Goal: Contribute content: Contribute content

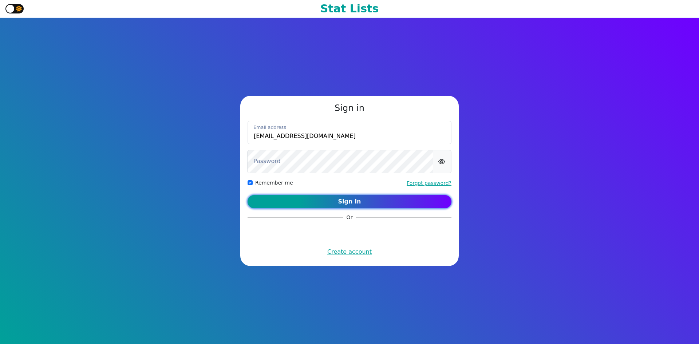
click at [317, 196] on button "Sign In" at bounding box center [349, 201] width 204 height 13
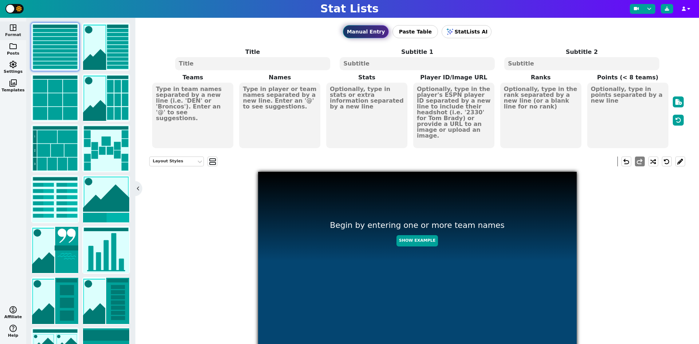
click at [279, 91] on textarea at bounding box center [279, 116] width 81 height 66
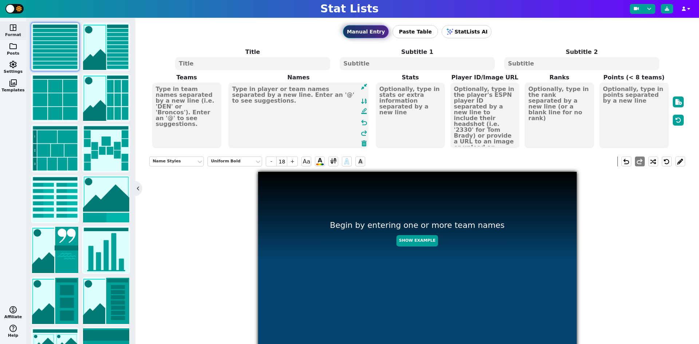
paste textarea "Ja'[PERSON_NAME] [PERSON_NAME] [PERSON_NAME] [PERSON_NAME] [PERSON_NAME] London…"
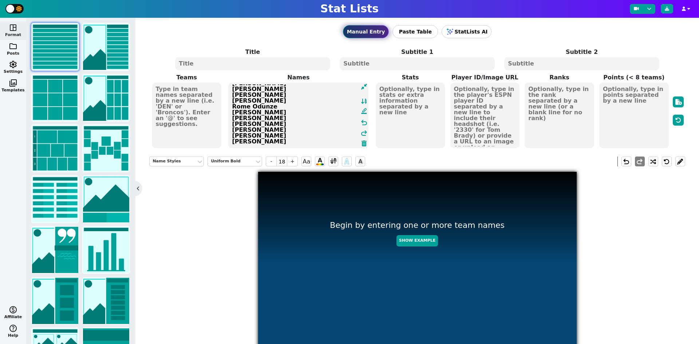
scroll to position [233, 0]
type textarea "Ja'[PERSON_NAME] [PERSON_NAME] [PERSON_NAME] [PERSON_NAME] [PERSON_NAME] London…"
click at [404, 93] on textarea at bounding box center [411, 116] width 70 height 66
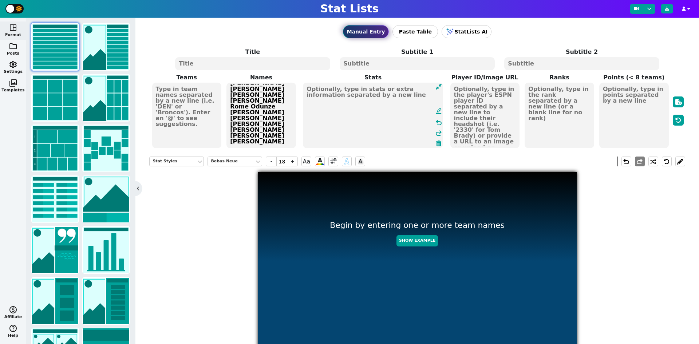
paste textarea "405.0 325.2 319.8 318.5 299.5 274.0 262.6 262.1 255.7 255.0 249.9 249.9 247.4 2…"
type textarea "405.0 325.2 319.8 318.5 299.5 274.0 262.6 262.1 255.7 255.0 249.9 249.9 247.4 2…"
click at [180, 91] on textarea at bounding box center [187, 116] width 70 height 66
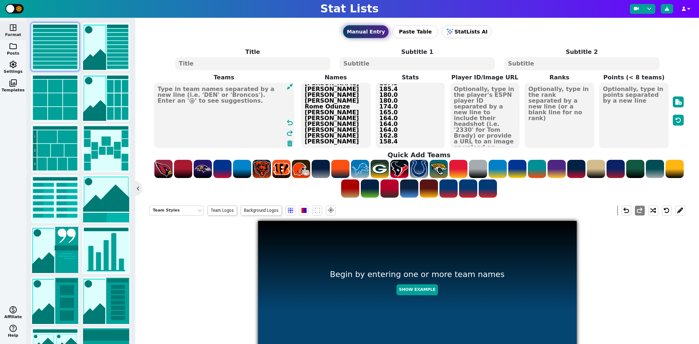
paste textarea "CIN DAL MIN JAX ATL LAR LAC DET [PERSON_NAME] NYG MIA CIN PHI TEN CHI SEA CLE L…"
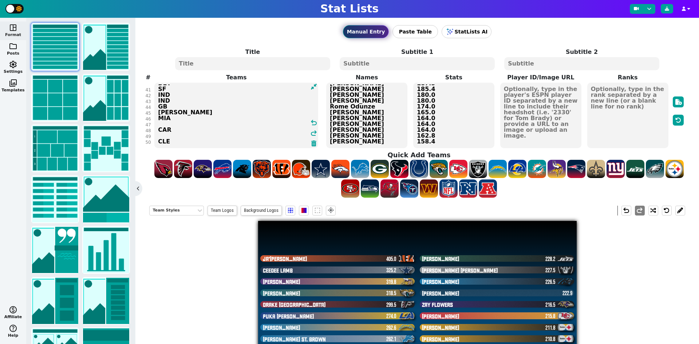
scroll to position [232, 0]
type textarea "CIN DAL MIN JAX ATL LAR LAC DET [PERSON_NAME] NYG MIA CIN PHI TEN CHI SEA CLE L…"
click at [312, 63] on textarea at bounding box center [252, 63] width 155 height 13
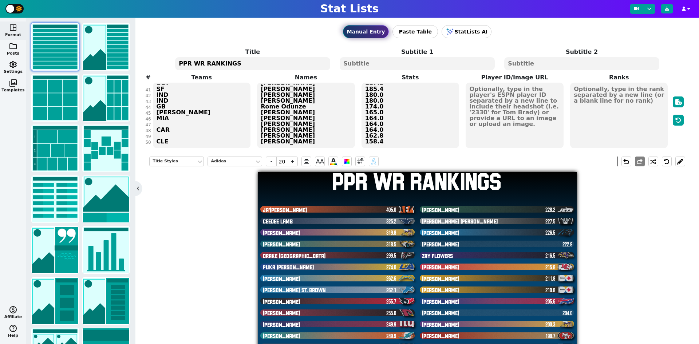
type textarea "PPR WR RANKINGS"
drag, startPoint x: 483, startPoint y: 96, endPoint x: 504, endPoint y: 96, distance: 21.1
click at [483, 95] on textarea at bounding box center [514, 116] width 98 height 66
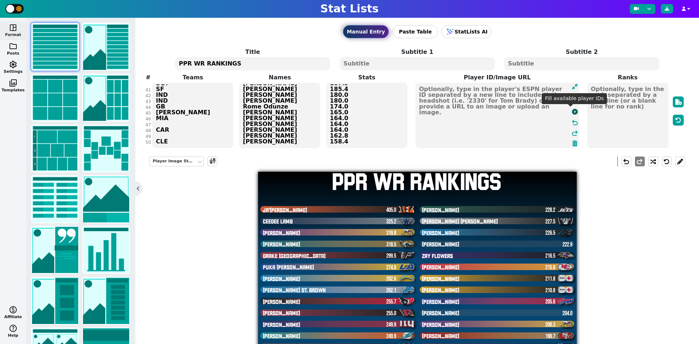
click at [572, 111] on icon at bounding box center [575, 112] width 6 height 6
type textarea "4362628 4241389 4262921 4432773 4426502 4426515 4374302 4258173 4432708 4595348…"
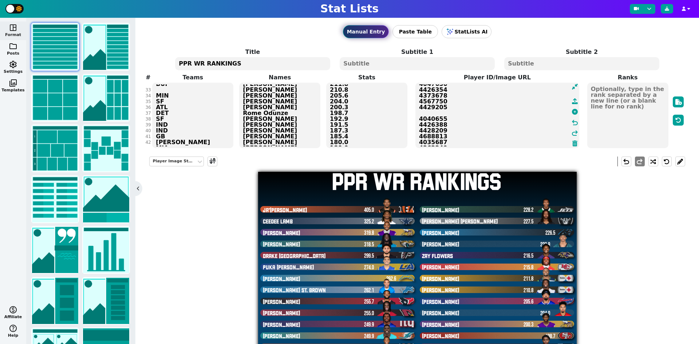
scroll to position [0, 0]
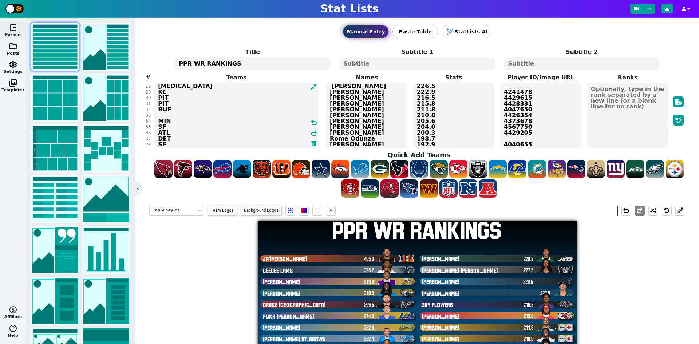
click at [159, 127] on textarea "CIN DAL MIN JAX ATL LAR LAC DET [PERSON_NAME] NYG MIA CIN PHI TEN CHI SEA CLE L…" at bounding box center [236, 116] width 164 height 66
click at [166, 134] on textarea "CIN DAL MIN JAX ATL LAR LAC DET [PERSON_NAME] NYG MIA CIN PHI TEN CHI SEA CLE L…" at bounding box center [236, 116] width 164 height 66
click at [173, 130] on textarea "CIN DAL MIN JAX ATL LAR LAC DET [PERSON_NAME] NYG MIA CIN PHI TEN CHI SEA CLE L…" at bounding box center [236, 116] width 164 height 66
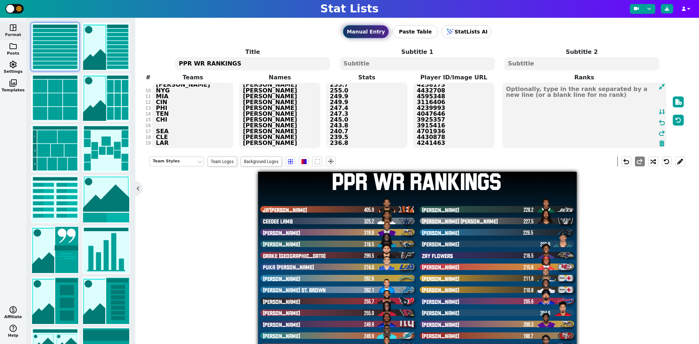
click at [626, 96] on textarea at bounding box center [584, 116] width 164 height 66
click at [658, 111] on icon at bounding box center [661, 112] width 7 height 6
type textarea "1 2 3 4 5 6 7 8 9 10 T-11 T-11 13 14 15 16 17 18 19 20 21 22 23 24 25 26 27 28 …"
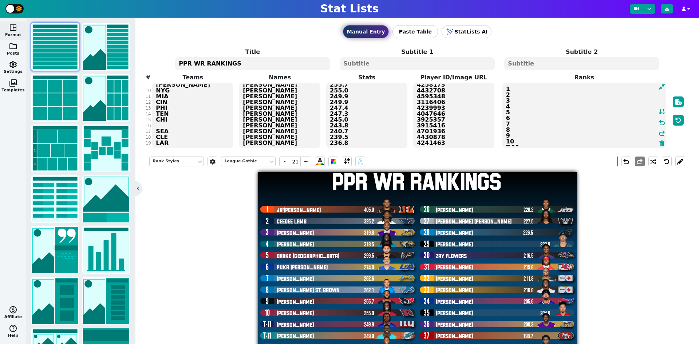
click at [166, 131] on textarea "CIN DAL MIN JAX ATL LAR LAC DET [PERSON_NAME] NYG MIA CIN PHI TEN CHI SEA CLE L…" at bounding box center [192, 116] width 81 height 66
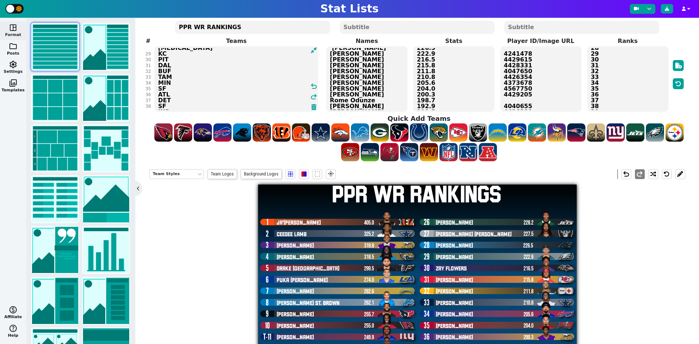
type textarea "CIN DAL MIN JAX ATL LAR LAC DET [PERSON_NAME] NYG MIA CIN PHI TEN CHI GB SEA CL…"
click at [330, 100] on textarea "Ja'[PERSON_NAME] [PERSON_NAME] [PERSON_NAME] [PERSON_NAME] [PERSON_NAME] London…" at bounding box center [366, 79] width 81 height 66
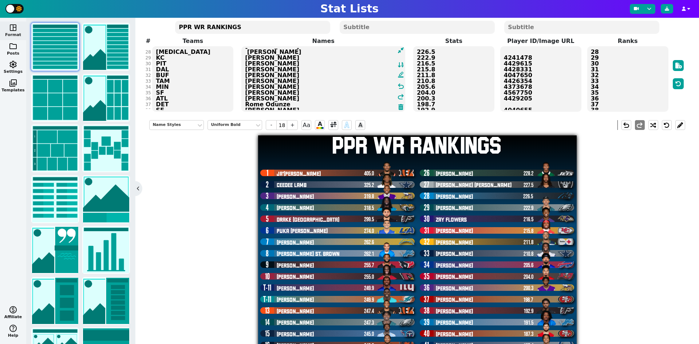
click at [251, 52] on textarea "Ja'[PERSON_NAME] [PERSON_NAME] [PERSON_NAME] [PERSON_NAME] [PERSON_NAME] London…" at bounding box center [323, 79] width 164 height 66
type textarea "Ja'[PERSON_NAME] [PERSON_NAME] [PERSON_NAME] [PERSON_NAME] [PERSON_NAME] London…"
click at [521, 76] on textarea "4362628 4241389 4262921 4432773 4426502 4426515 4374302 4258173 4432708 4595348…" at bounding box center [540, 79] width 81 height 66
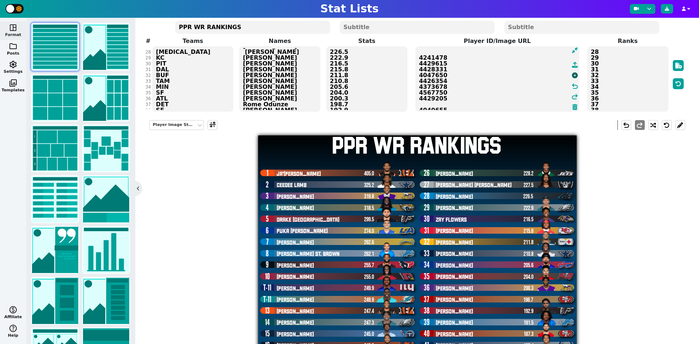
click at [572, 75] on icon at bounding box center [575, 75] width 6 height 6
type textarea "4362628 4241389 4262921 4432773 4426502 4426515 4374302 4258173 4432708 4595348…"
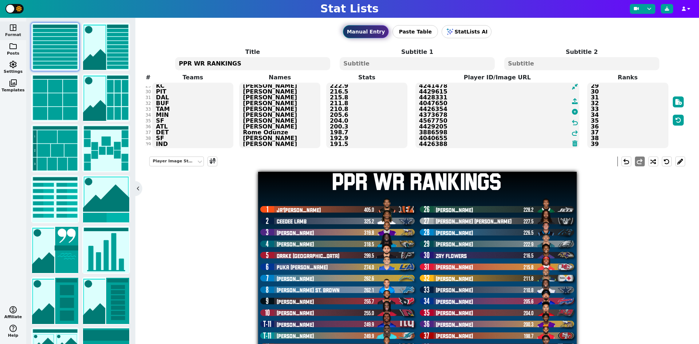
scroll to position [194, 0]
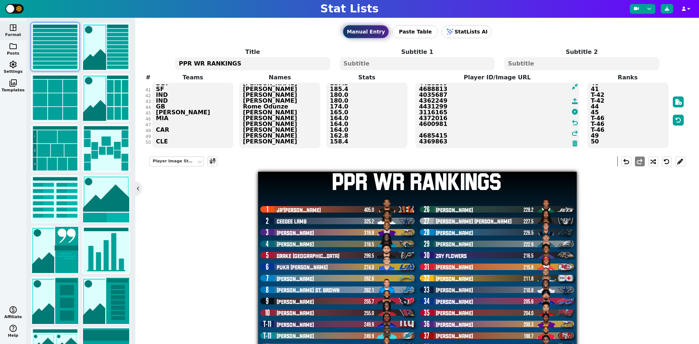
click at [159, 123] on textarea "CIN DAL MIN JAX ATL LAR LAC DET [PERSON_NAME] NYG MIA CIN PHI TEN CHI GB SEA CL…" at bounding box center [192, 116] width 81 height 66
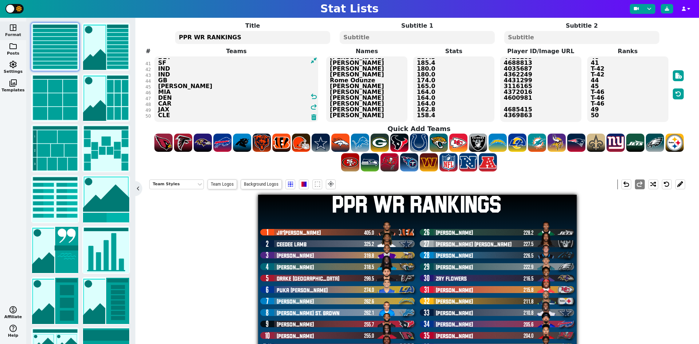
click at [248, 76] on textarea "CIN DAL MIN JAX ATL LAR LAC DET [PERSON_NAME] NYG MIA CIN PHI TEN CHI GB SEA CL…" at bounding box center [236, 89] width 164 height 66
type textarea "CIN DAL MIN JAX ATL LAR LAC DET [PERSON_NAME] NYG MIA CIN PHI TEN CHI GB SEA CL…"
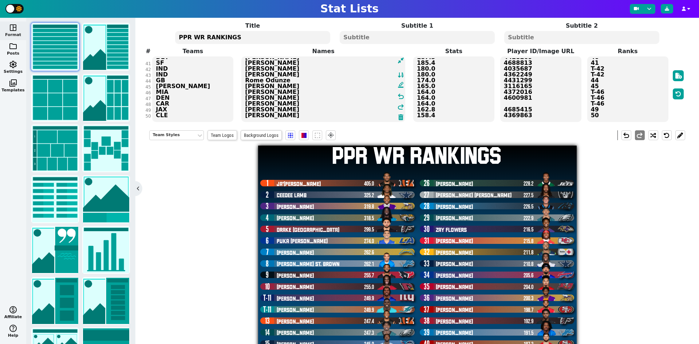
click at [364, 86] on textarea "Ja'[PERSON_NAME] [PERSON_NAME] [PERSON_NAME] [PERSON_NAME] [PERSON_NAME] London…" at bounding box center [323, 89] width 164 height 66
click at [269, 134] on span "-" at bounding box center [271, 135] width 11 height 10
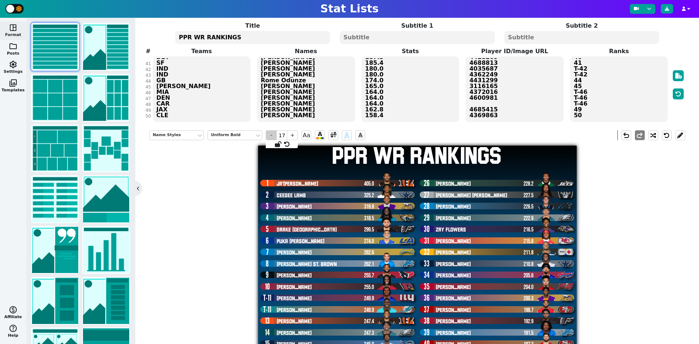
click at [269, 133] on span "-" at bounding box center [271, 135] width 11 height 10
click at [293, 133] on span "+" at bounding box center [292, 135] width 11 height 10
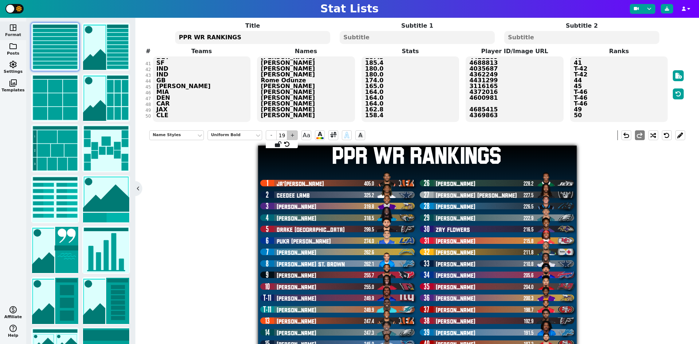
click at [293, 133] on span "+" at bounding box center [292, 135] width 11 height 10
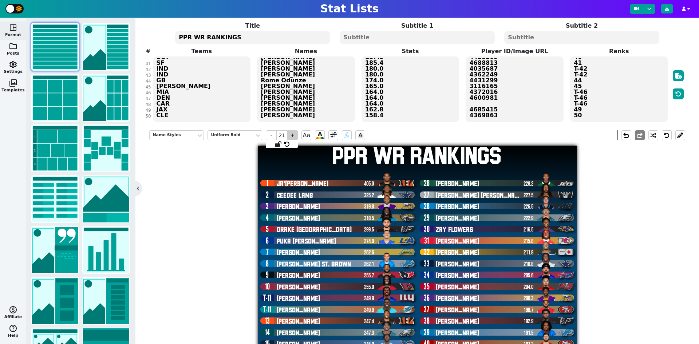
click at [293, 133] on span "+" at bounding box center [292, 135] width 11 height 10
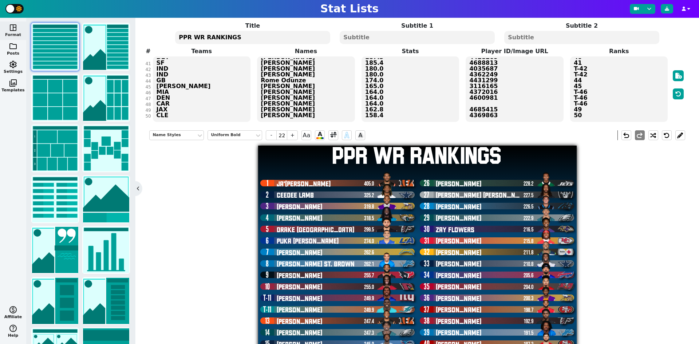
click at [393, 94] on textarea "405.0 325.2 319.8 318.5 299.5 274.0 262.6 262.1 255.7 255.0 249.9 249.9 247.4 2…" at bounding box center [410, 89] width 98 height 66
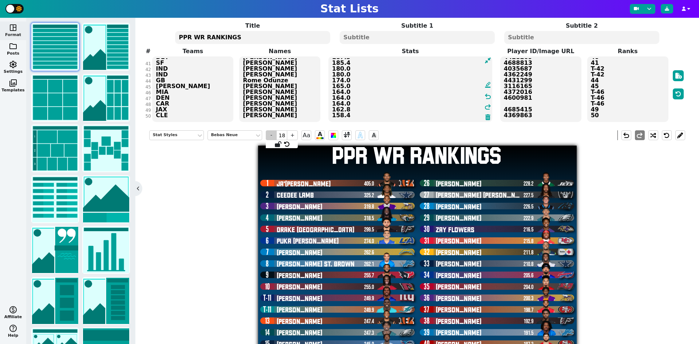
click at [274, 135] on span "-" at bounding box center [271, 135] width 11 height 10
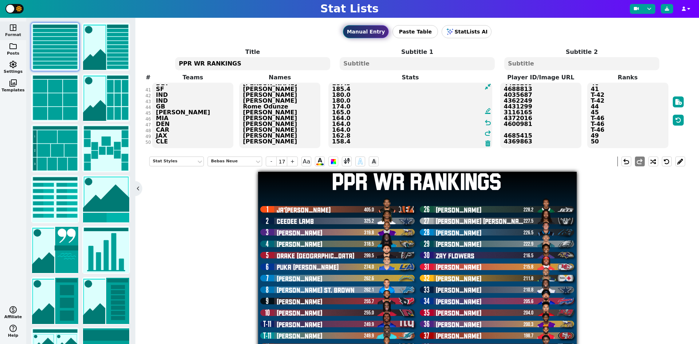
click at [592, 113] on textarea "1 2 3 4 5 6 7 8 9 10 T-11 T-11 13 14 15 16 17 18 19 20 21 22 23 24 25 26 27 28 …" at bounding box center [627, 116] width 81 height 66
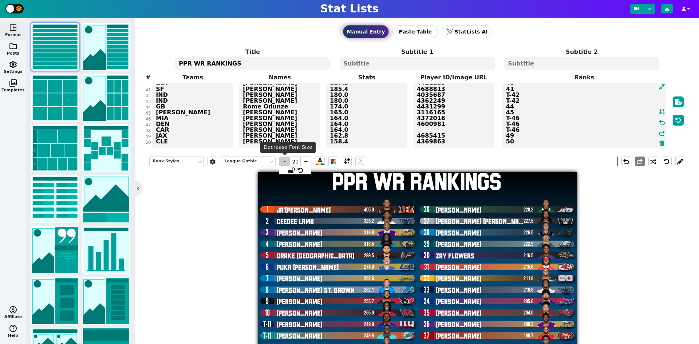
click at [285, 162] on span "-" at bounding box center [284, 161] width 11 height 10
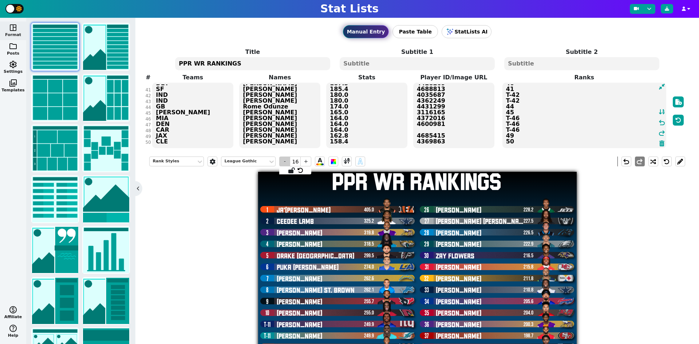
click at [285, 162] on span "-" at bounding box center [284, 161] width 11 height 10
click at [286, 162] on span "-" at bounding box center [284, 161] width 11 height 10
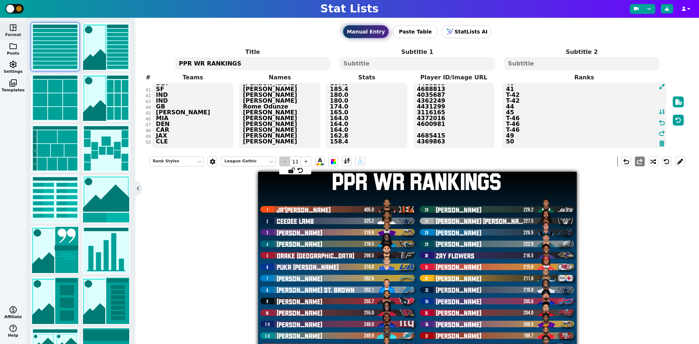
click at [286, 162] on span "-" at bounding box center [284, 161] width 11 height 10
click at [304, 161] on span "+" at bounding box center [305, 161] width 11 height 10
click at [304, 160] on span "+" at bounding box center [305, 161] width 11 height 10
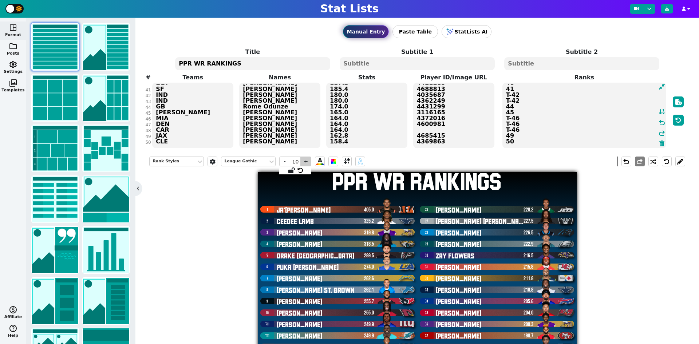
click at [304, 160] on span "+" at bounding box center [305, 161] width 11 height 10
drag, startPoint x: 304, startPoint y: 160, endPoint x: 381, endPoint y: 154, distance: 77.0
click at [304, 160] on span "+" at bounding box center [305, 161] width 11 height 10
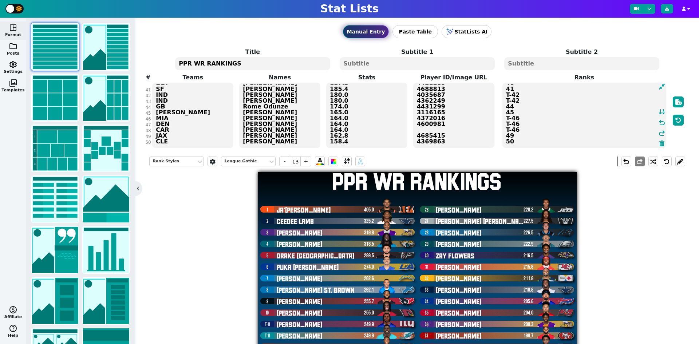
type input "14"
click at [417, 128] on textarea "4362628 4241389 4262921 4432773 4426502 4426515 4374302 4258173 4432708 4595348…" at bounding box center [453, 116] width 81 height 66
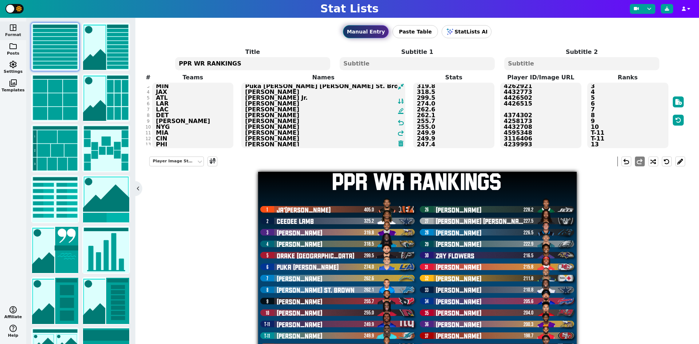
click at [254, 107] on textarea "Ja'[PERSON_NAME] [PERSON_NAME] [PERSON_NAME] [PERSON_NAME] [PERSON_NAME] London…" at bounding box center [323, 116] width 164 height 66
type textarea "Ja'[PERSON_NAME] [PERSON_NAME] [PERSON_NAME] [PERSON_NAME] [PERSON_NAME] London…"
click at [542, 108] on textarea "4362628 4241389 4262921 4432773 4426502 4426515 4374302 4258173 4432708 4595348…" at bounding box center [540, 116] width 81 height 66
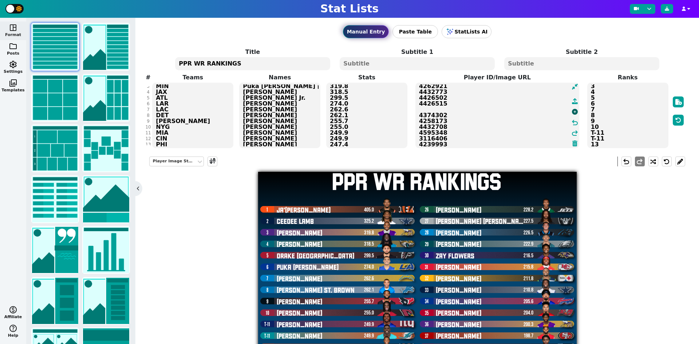
click at [572, 114] on icon at bounding box center [575, 112] width 6 height 6
type textarea "4362628 4241389 4262921 4432773 4426502 4426515 4612826 4374302 4258173 4432708…"
click at [666, 8] on icon at bounding box center [667, 9] width 4 height 4
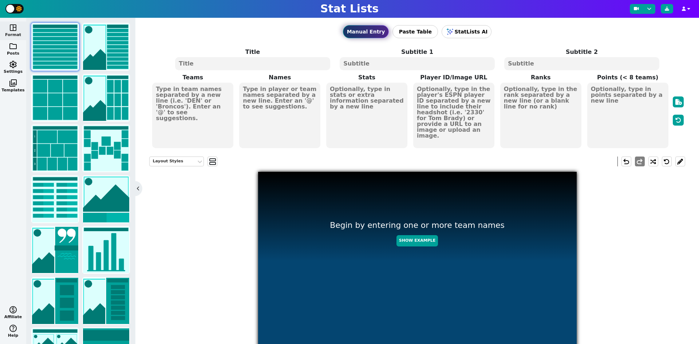
click at [274, 93] on textarea at bounding box center [279, 116] width 81 height 66
paste textarea "Bijan Robinson Jahmyr Gibbs Saquon Barkley Ashton Jeanty Bucky Irving De'Von Ac…"
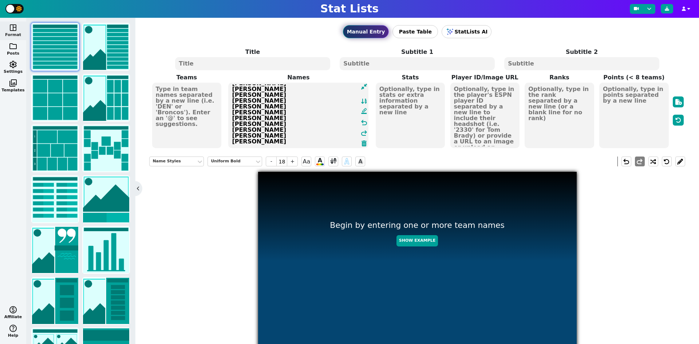
scroll to position [116, 0]
type textarea "Bijan Robinson Jahmyr Gibbs Saquon Barkley Ashton Jeanty Bucky Irving De'Von Ac…"
drag, startPoint x: 201, startPoint y: 91, endPoint x: 207, endPoint y: 83, distance: 9.7
click at [202, 87] on textarea at bounding box center [187, 116] width 70 height 66
paste textarea "ATL DET PHI LVR TAM MIA SF BAL IND LAR LAC GB BUF NE CIN ARI NO NYJ SEA CAR JAX…"
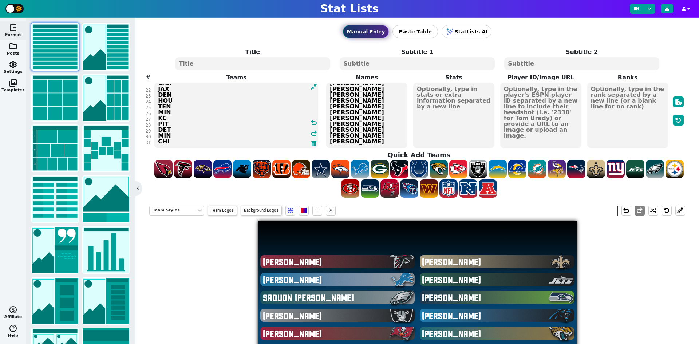
scroll to position [116, 0]
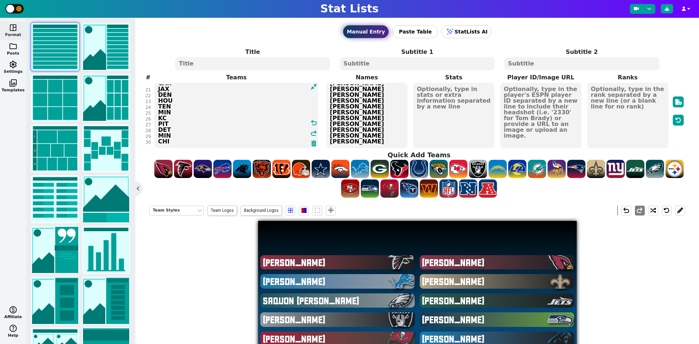
type textarea "ATL DET PHI LVR TAM MIA SF BAL IND LAR LAC GB BUF NE CIN ARI NO NYJ SEA CAR JAX…"
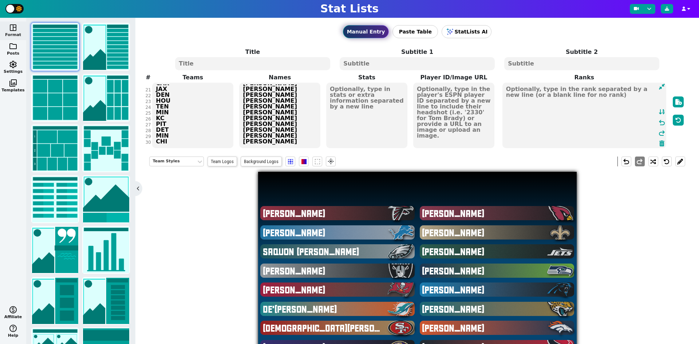
click at [608, 96] on textarea at bounding box center [584, 116] width 164 height 66
click at [658, 113] on icon at bounding box center [661, 112] width 7 height 6
type textarea "1 2 3 4 5 6 7 8 9 10 11 12 13 14 15 16 17 18 19 20 21 22 23 24 25 26 27 28 29 30"
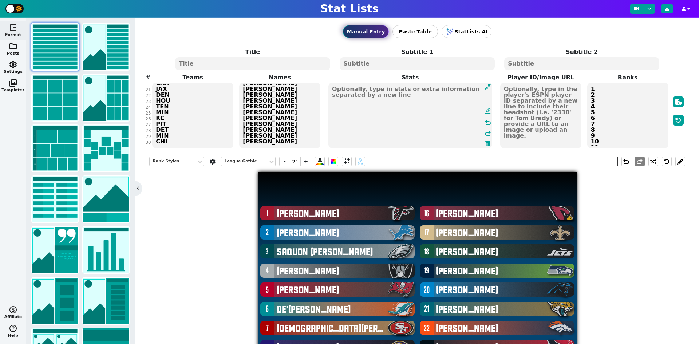
click at [364, 94] on textarea at bounding box center [410, 116] width 164 height 66
type input "18"
drag, startPoint x: 357, startPoint y: 93, endPoint x: 361, endPoint y: 91, distance: 4.7
click at [360, 91] on textarea at bounding box center [410, 116] width 164 height 66
paste textarea "362.3 346.5 335.5 308.7 294.3 279.0 278.6 278.5 273.3 270.8 268.3 265.5 264.9 2…"
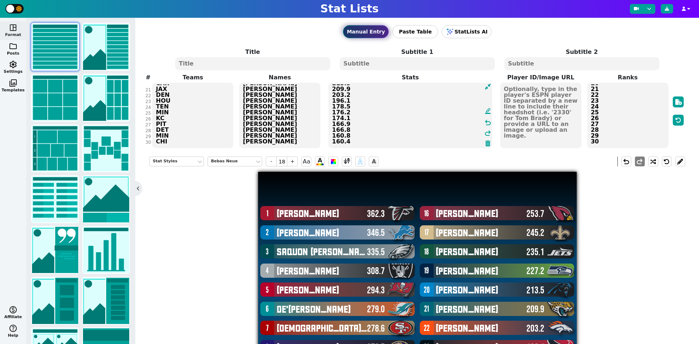
scroll to position [116, 0]
type textarea "362.3 346.5 335.5 308.7 294.3 279.0 278.6 278.5 273.3 270.8 268.3 265.5 264.9 2…"
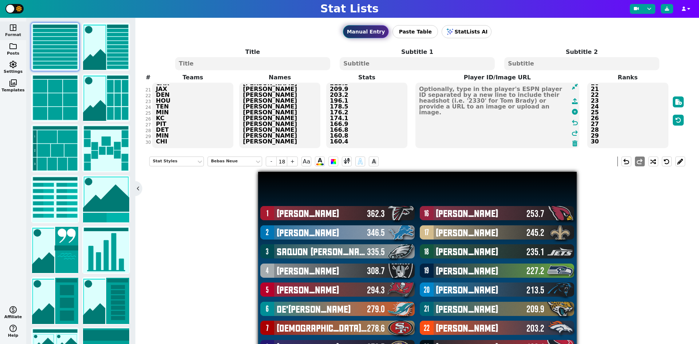
click at [550, 95] on textarea at bounding box center [497, 116] width 164 height 66
click at [572, 114] on icon at bounding box center [575, 112] width 6 height 6
type textarea "4430807 4429795 3929630 4890973 4596448 4429160 3117251 3043078 4242335 4430737…"
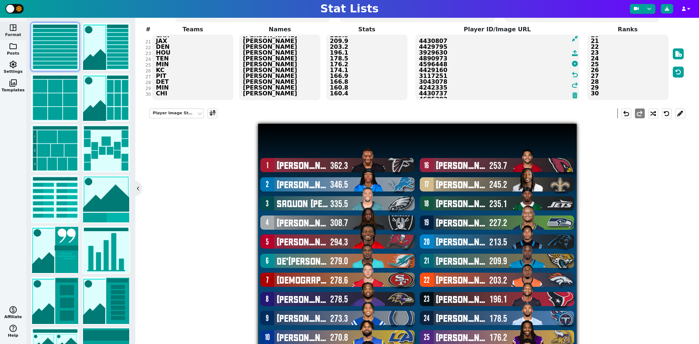
scroll to position [13, 0]
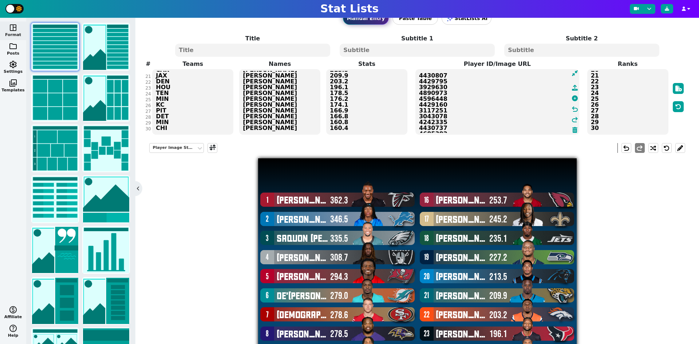
click at [355, 82] on textarea "362.3 346.5 335.5 308.7 294.3 279.0 278.6 278.5 273.3 270.8 268.3 265.5 264.9 2…" at bounding box center [366, 102] width 81 height 66
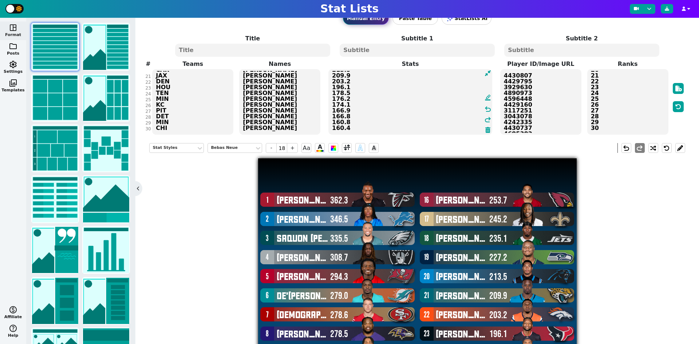
click at [278, 97] on textarea "Bijan Robinson Jahmyr Gibbs Saquon Barkley Ashton Jeanty Bucky Irving De'Von Ac…" at bounding box center [279, 102] width 81 height 66
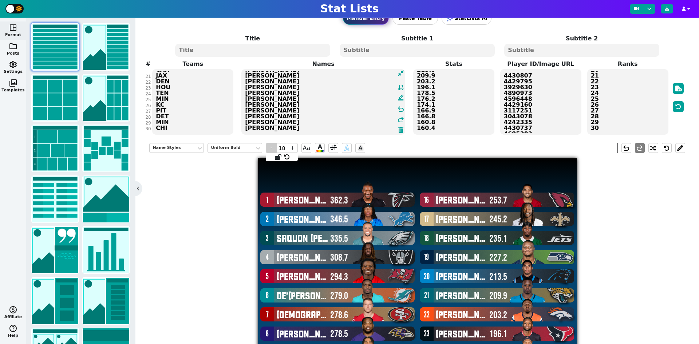
click at [270, 145] on span "-" at bounding box center [271, 148] width 11 height 10
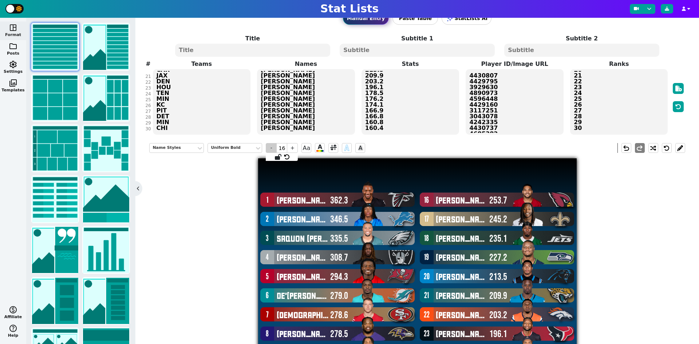
click at [270, 145] on span "-" at bounding box center [271, 148] width 11 height 10
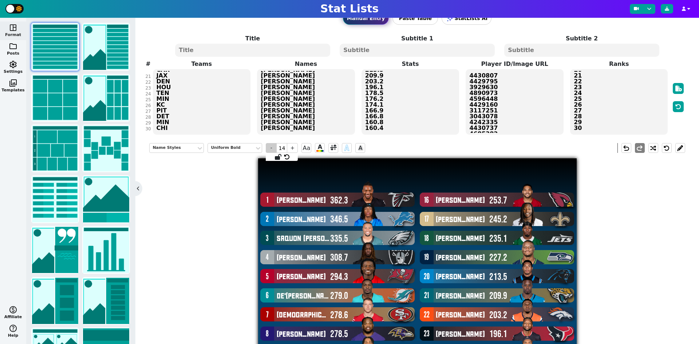
click at [270, 145] on span "-" at bounding box center [271, 148] width 11 height 10
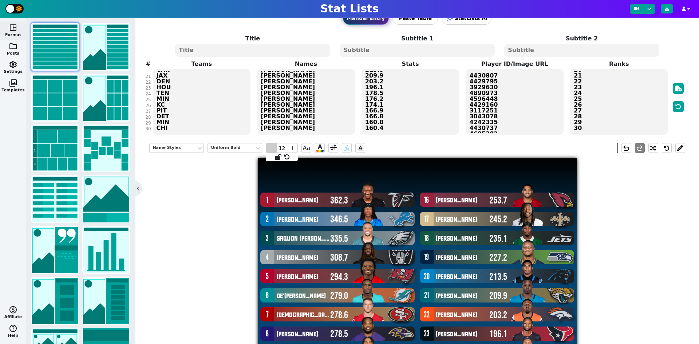
click at [270, 145] on span "-" at bounding box center [271, 148] width 11 height 10
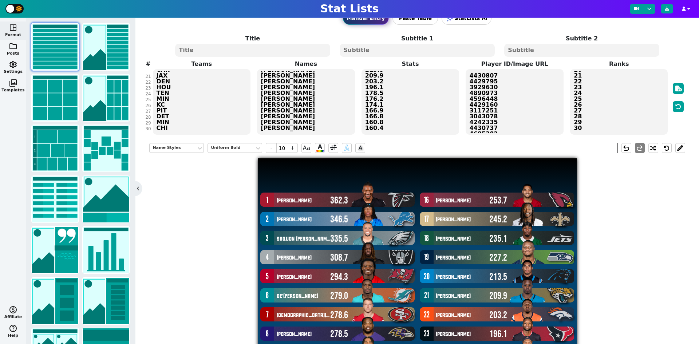
click at [384, 92] on textarea "362.3 346.5 335.5 308.7 294.3 279.0 278.6 278.5 273.3 270.8 268.3 265.5 264.9 2…" at bounding box center [410, 102] width 98 height 66
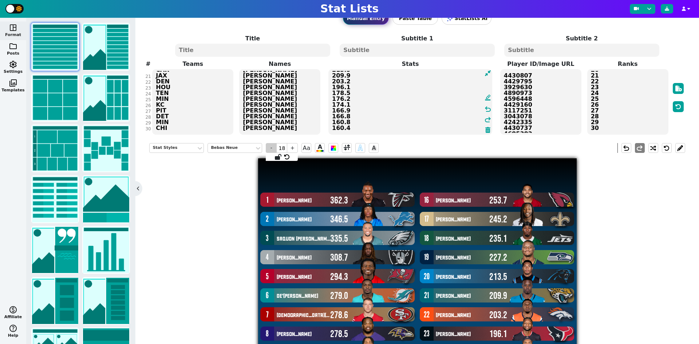
click at [273, 148] on span "-" at bounding box center [271, 148] width 11 height 10
click at [273, 147] on span "-" at bounding box center [271, 148] width 11 height 10
click at [272, 147] on span "-" at bounding box center [271, 148] width 11 height 10
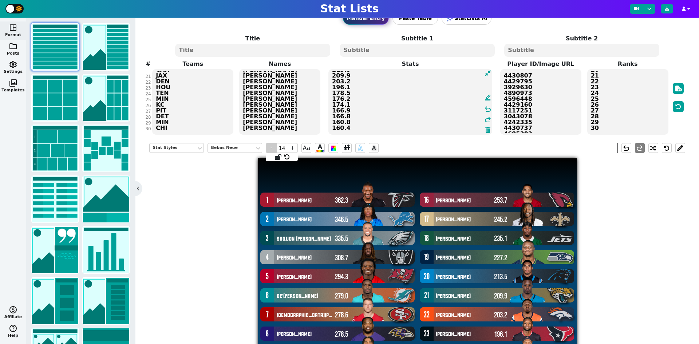
type input "13"
click at [536, 84] on textarea "4430807 4429795 3929630 4890973 4596448 4429160 3117251 3043078 4242335 4430737…" at bounding box center [540, 102] width 81 height 66
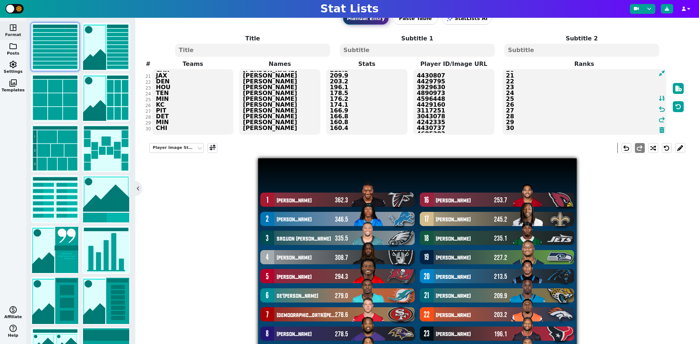
click at [609, 111] on textarea "1 2 3 4 5 6 7 8 9 10 11 12 13 14 15 16 17 18 19 20 21 22 23 24 25 26 27 28 29 30" at bounding box center [584, 102] width 164 height 66
click at [305, 148] on span "+" at bounding box center [305, 148] width 11 height 10
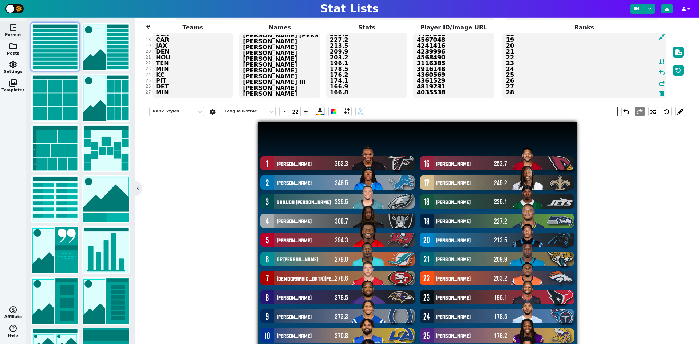
scroll to position [0, 0]
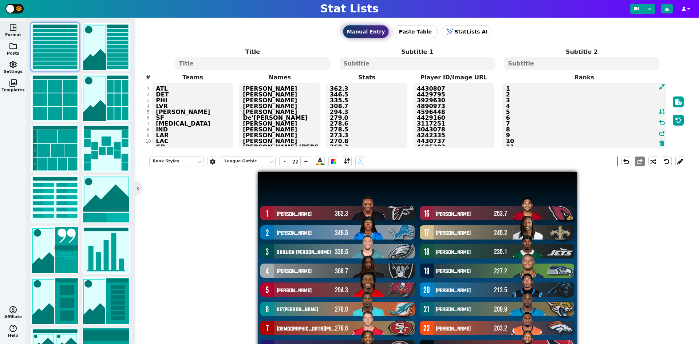
click at [235, 65] on textarea at bounding box center [252, 63] width 155 height 13
type input "20"
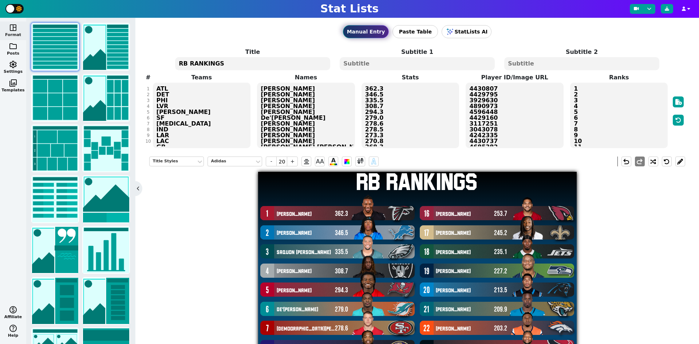
type textarea "RB RANKINGS"
click at [398, 75] on label "Stats" at bounding box center [410, 77] width 104 height 9
click at [396, 68] on textarea at bounding box center [417, 63] width 155 height 13
type input "10"
type textarea "PPR"
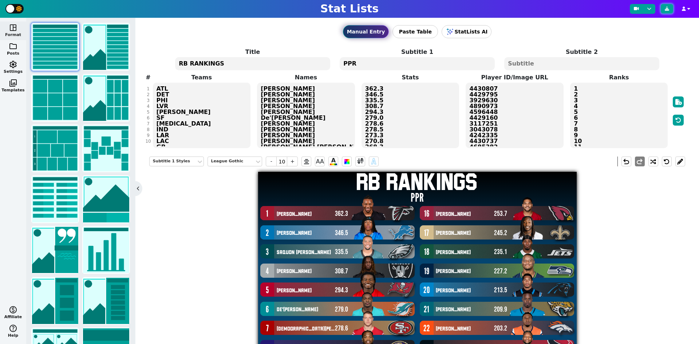
click at [668, 7] on icon at bounding box center [667, 9] width 4 height 4
